Goal: Task Accomplishment & Management: Complete application form

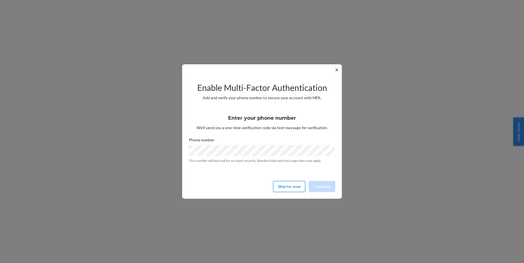
click at [284, 183] on button "Skip for now" at bounding box center [289, 186] width 32 height 11
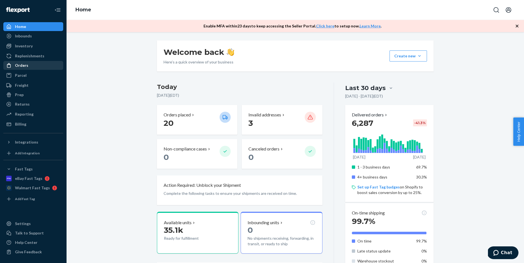
click at [34, 67] on div "Orders" at bounding box center [33, 66] width 59 height 8
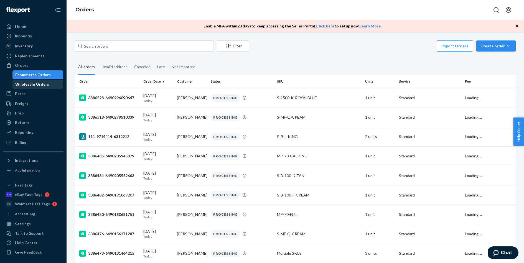
click at [36, 86] on div "Wholesale Orders" at bounding box center [32, 84] width 34 height 6
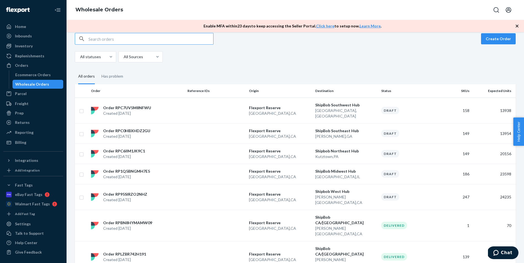
scroll to position [14, 0]
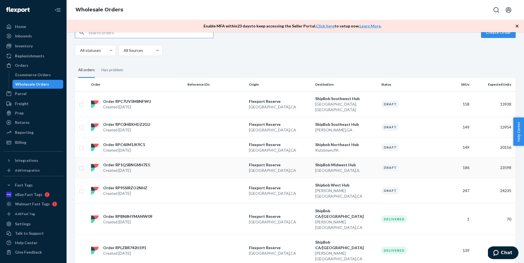
click at [244, 158] on td at bounding box center [216, 167] width 62 height 20
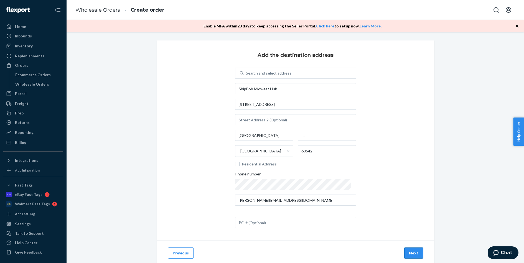
click at [413, 252] on button "Next" at bounding box center [413, 252] width 19 height 11
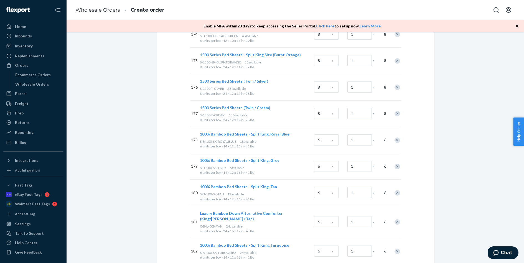
scroll to position [4865, 0]
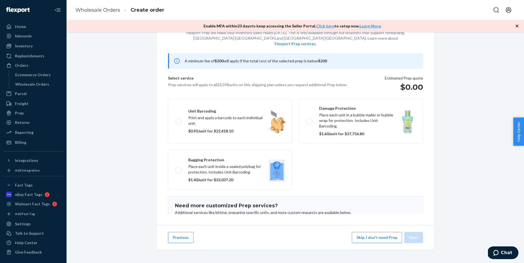
scroll to position [32, 0]
click at [387, 238] on button "Skip, I don't need Prep" at bounding box center [377, 237] width 50 height 11
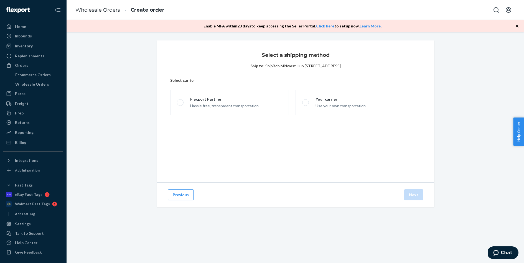
scroll to position [0, 0]
click at [237, 94] on label "Flexport Partner Hassle free, transparent transportation" at bounding box center [229, 102] width 119 height 25
click at [180, 101] on input "Flexport Partner Hassle free, transparent transportation" at bounding box center [179, 103] width 4 height 4
radio input "true"
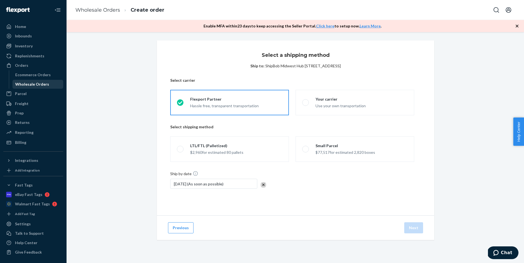
click at [36, 85] on div "Wholesale Orders" at bounding box center [32, 84] width 34 height 6
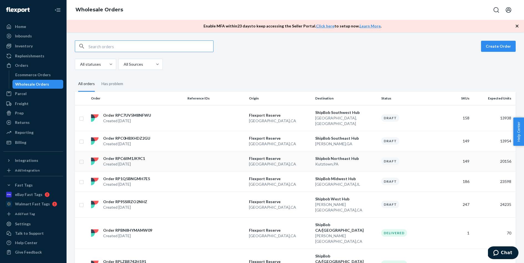
click at [207, 155] on td at bounding box center [216, 161] width 62 height 20
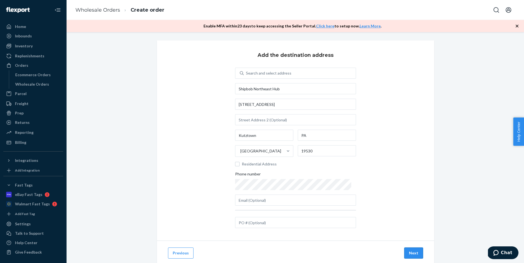
click at [416, 248] on button "Next" at bounding box center [413, 252] width 19 height 11
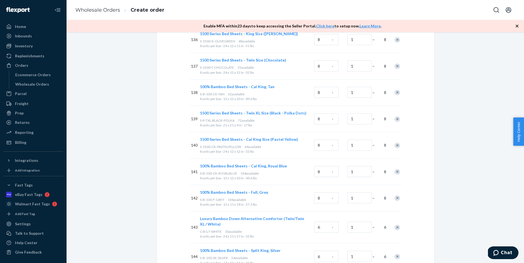
scroll to position [3887, 0]
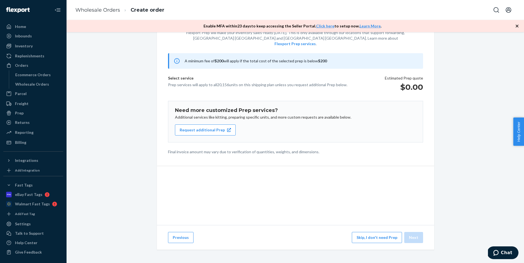
scroll to position [32, 0]
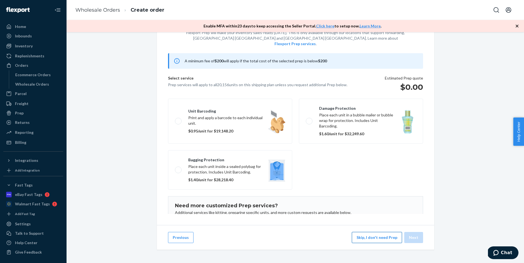
click at [376, 235] on button "Skip, I don't need Prep" at bounding box center [377, 237] width 50 height 11
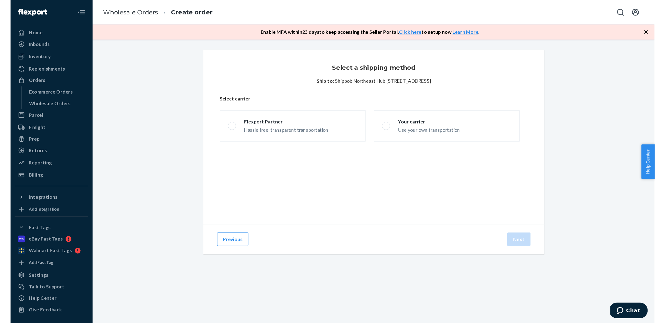
scroll to position [0, 0]
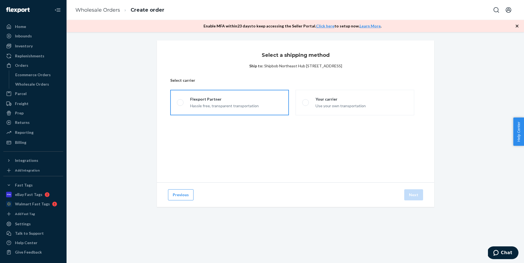
click at [250, 100] on div "Flexport Partner" at bounding box center [224, 99] width 68 height 6
click at [180, 101] on input "Flexport Partner Hassle free, transparent transportation" at bounding box center [179, 103] width 4 height 4
radio input "true"
